Goal: Task Accomplishment & Management: Manage account settings

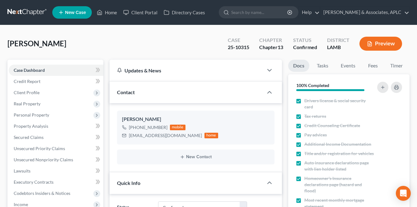
select select "1"
select select "3"
click at [34, 9] on link at bounding box center [27, 12] width 40 height 11
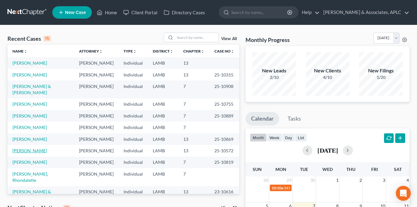
click at [44, 148] on link "[PERSON_NAME]" at bounding box center [29, 150] width 35 height 5
select select "8"
select select "0"
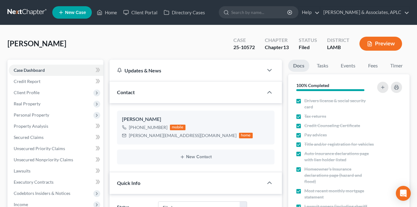
click at [23, 10] on link at bounding box center [27, 12] width 40 height 11
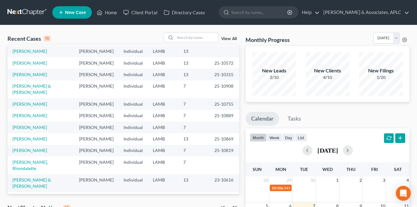
scroll to position [31, 0]
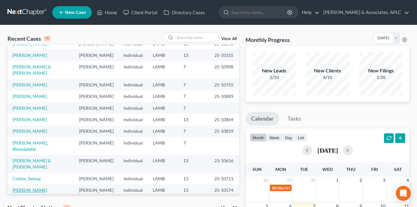
click at [40, 188] on link "[PERSON_NAME]" at bounding box center [29, 190] width 35 height 5
select select "8"
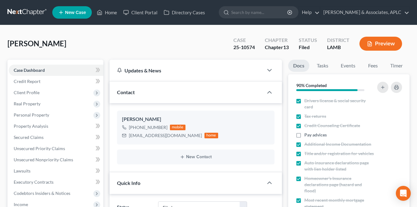
click at [29, 10] on link at bounding box center [27, 12] width 40 height 11
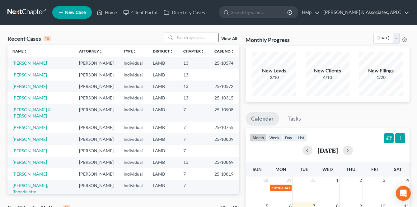
click at [184, 38] on input "search" at bounding box center [197, 37] width 44 height 9
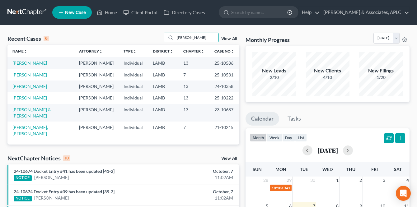
type input "MARTIN"
click at [22, 62] on link "Martin, Chavone" at bounding box center [29, 62] width 35 height 5
select select "8"
select select "1"
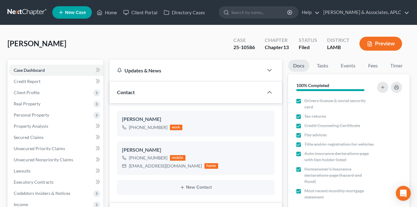
click at [23, 11] on link at bounding box center [27, 12] width 40 height 11
